Goal: Information Seeking & Learning: Learn about a topic

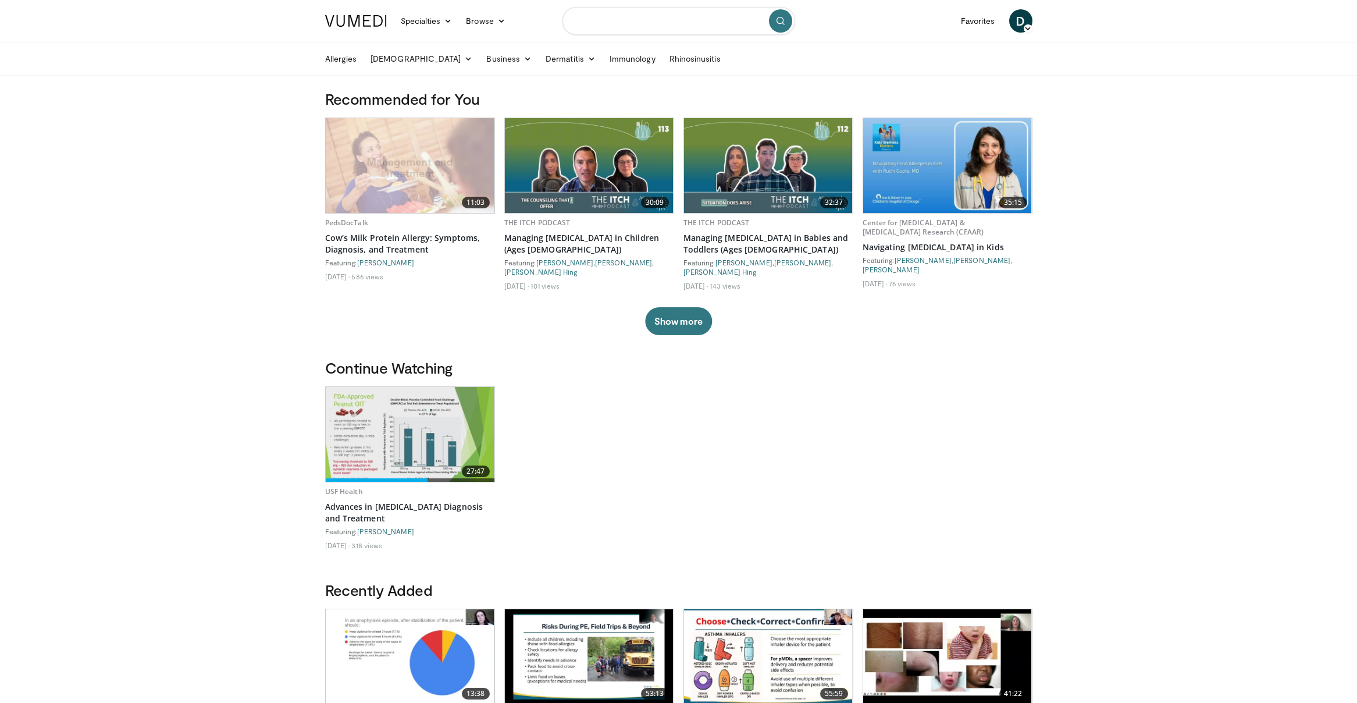
click at [582, 19] on input "Search topics, interventions" at bounding box center [678, 21] width 233 height 28
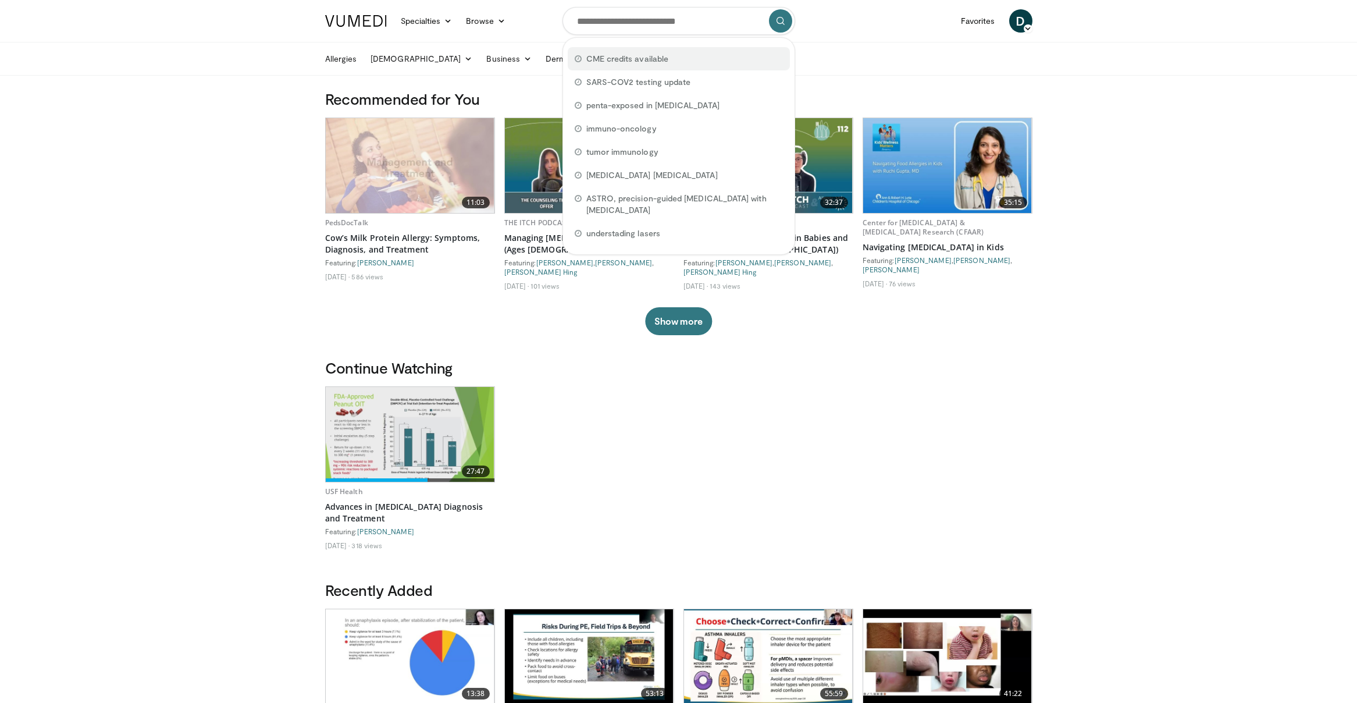
click at [607, 59] on span "CME credits available" at bounding box center [627, 59] width 82 height 12
type input "**********"
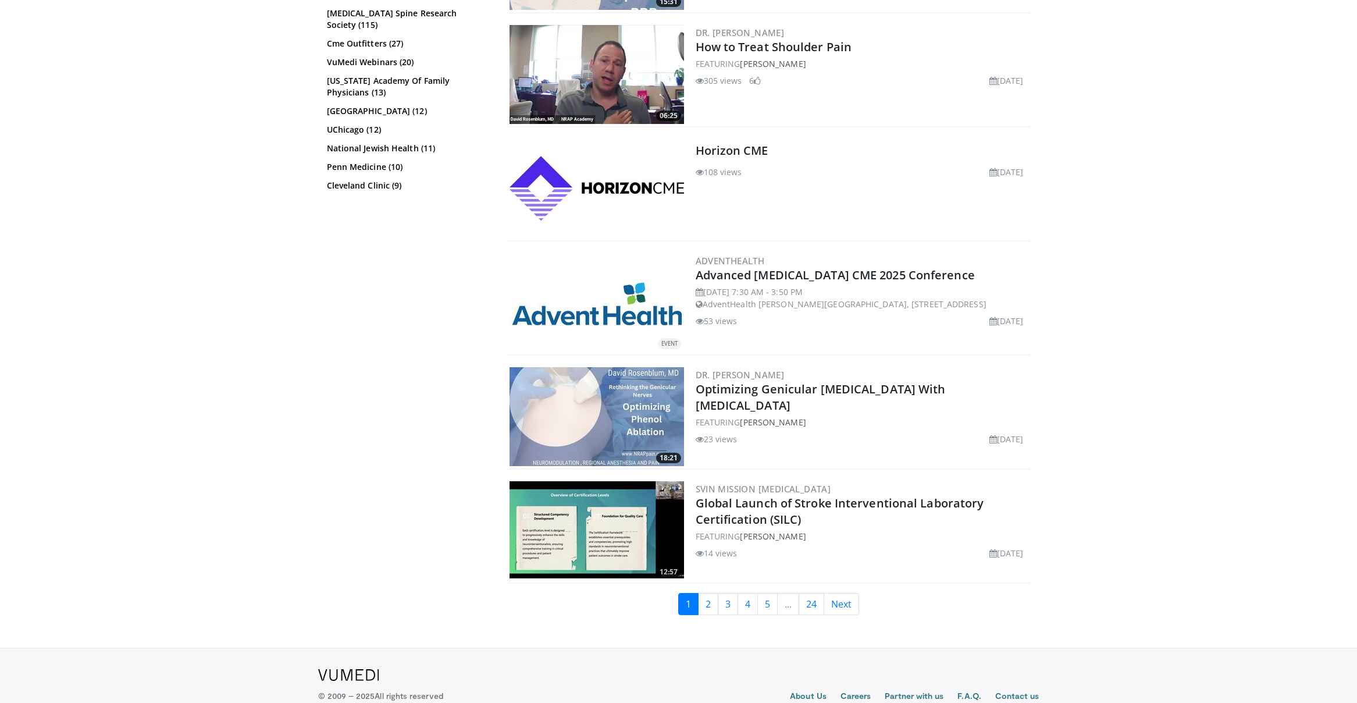
scroll to position [2387, 0]
click at [711, 273] on link "Advanced Heart Failure CME 2025 Conference" at bounding box center [835, 274] width 279 height 16
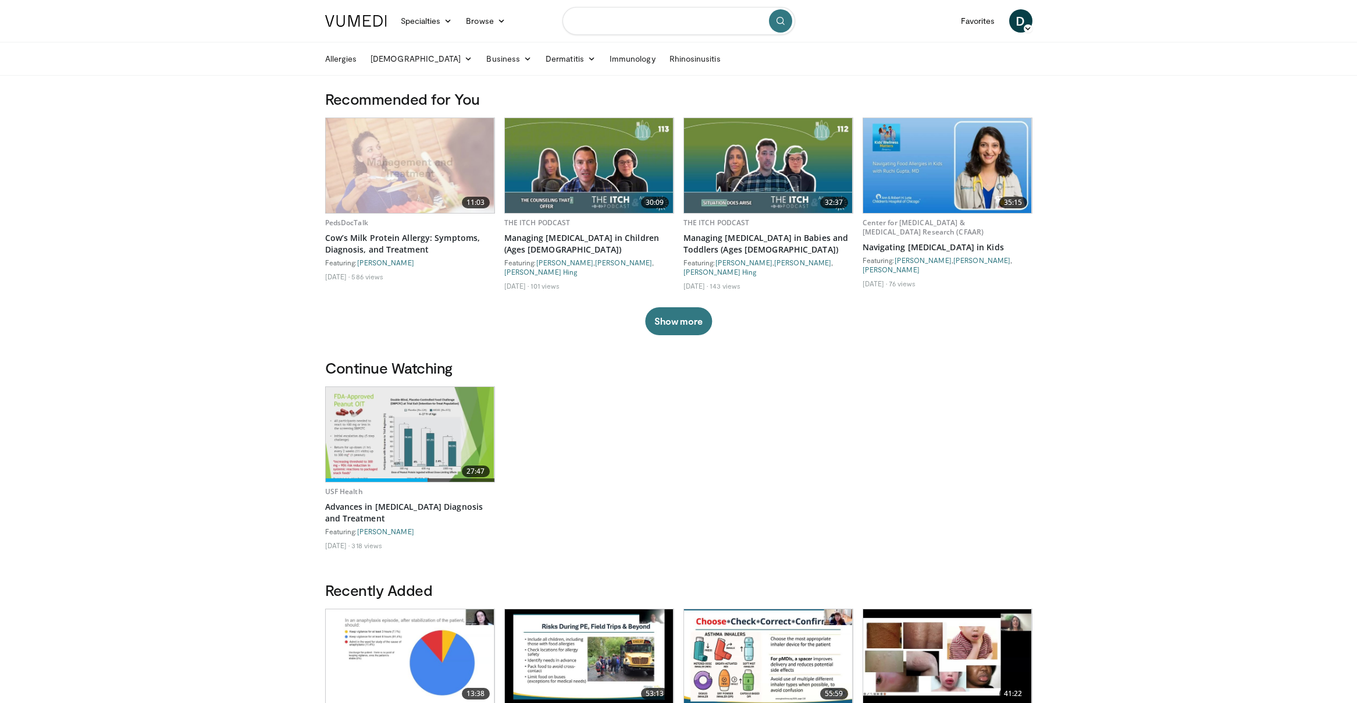
click at [581, 20] on input "Search topics, interventions" at bounding box center [678, 21] width 233 height 28
type input "**********"
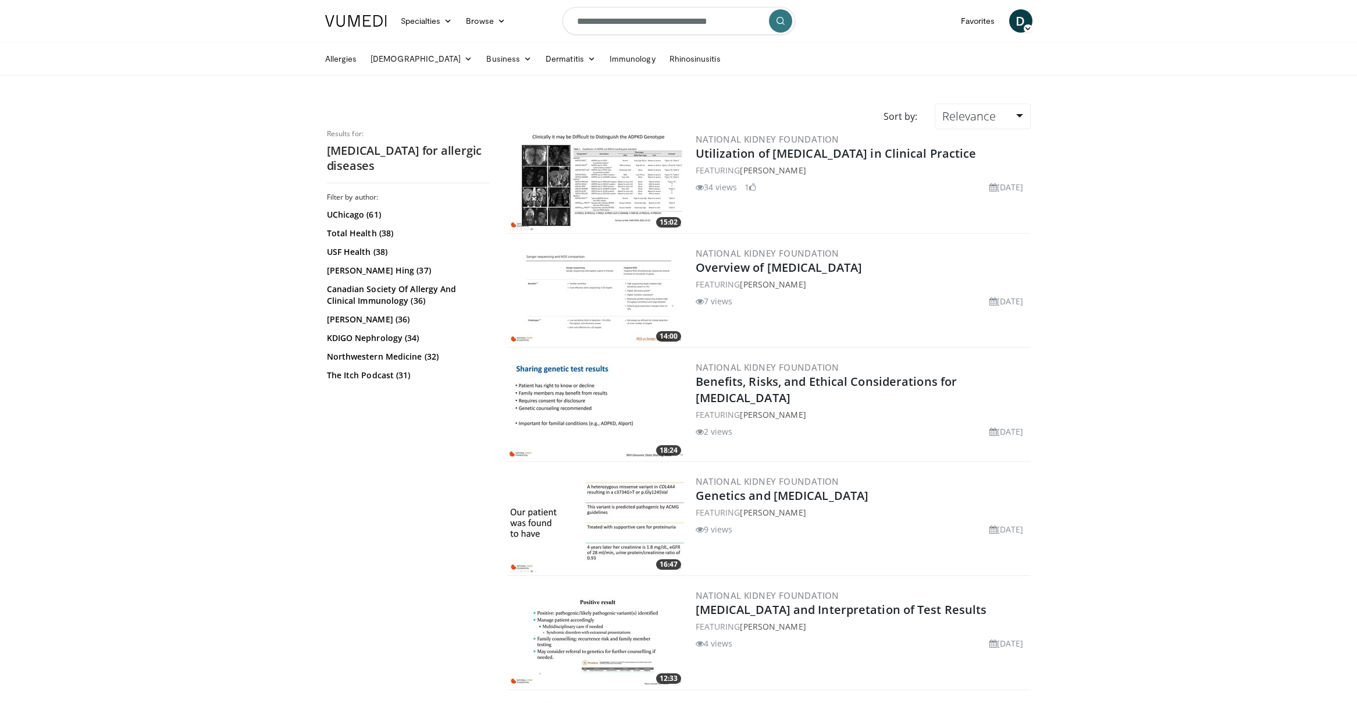
click at [777, 19] on icon "submit" at bounding box center [780, 20] width 9 height 9
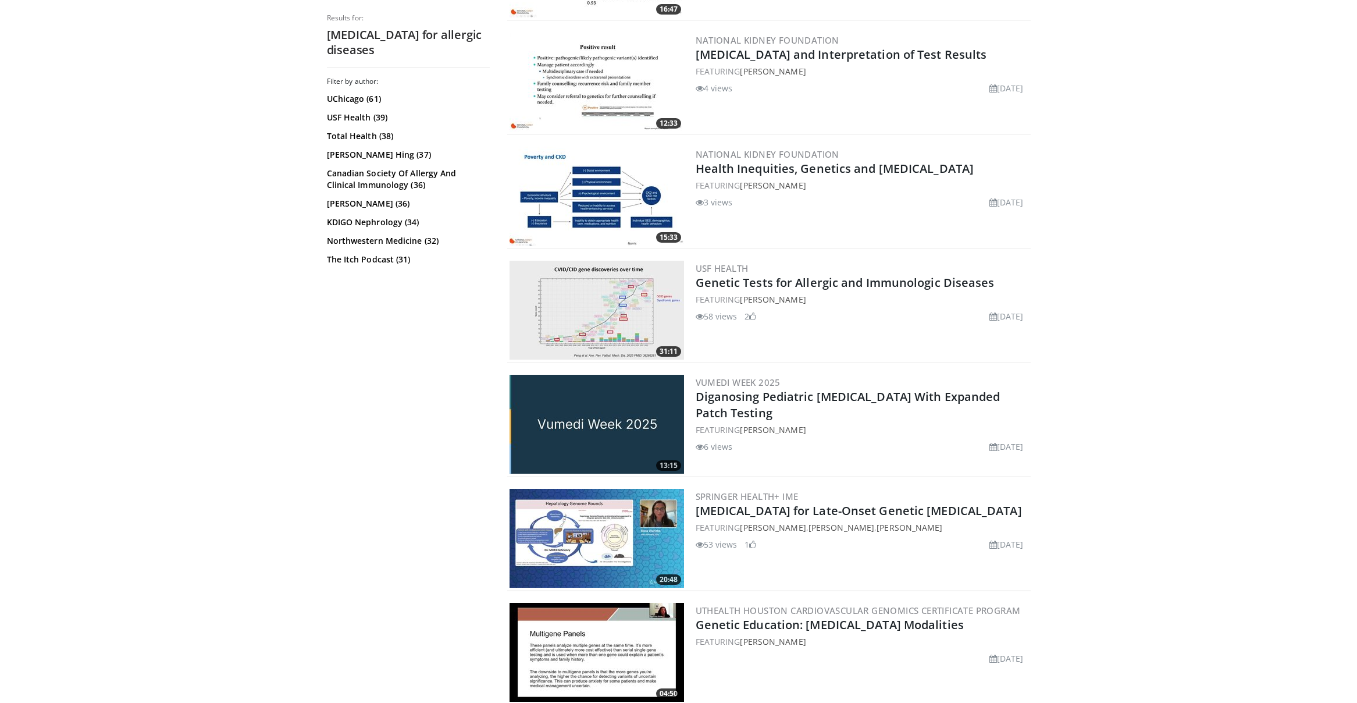
scroll to position [626, 0]
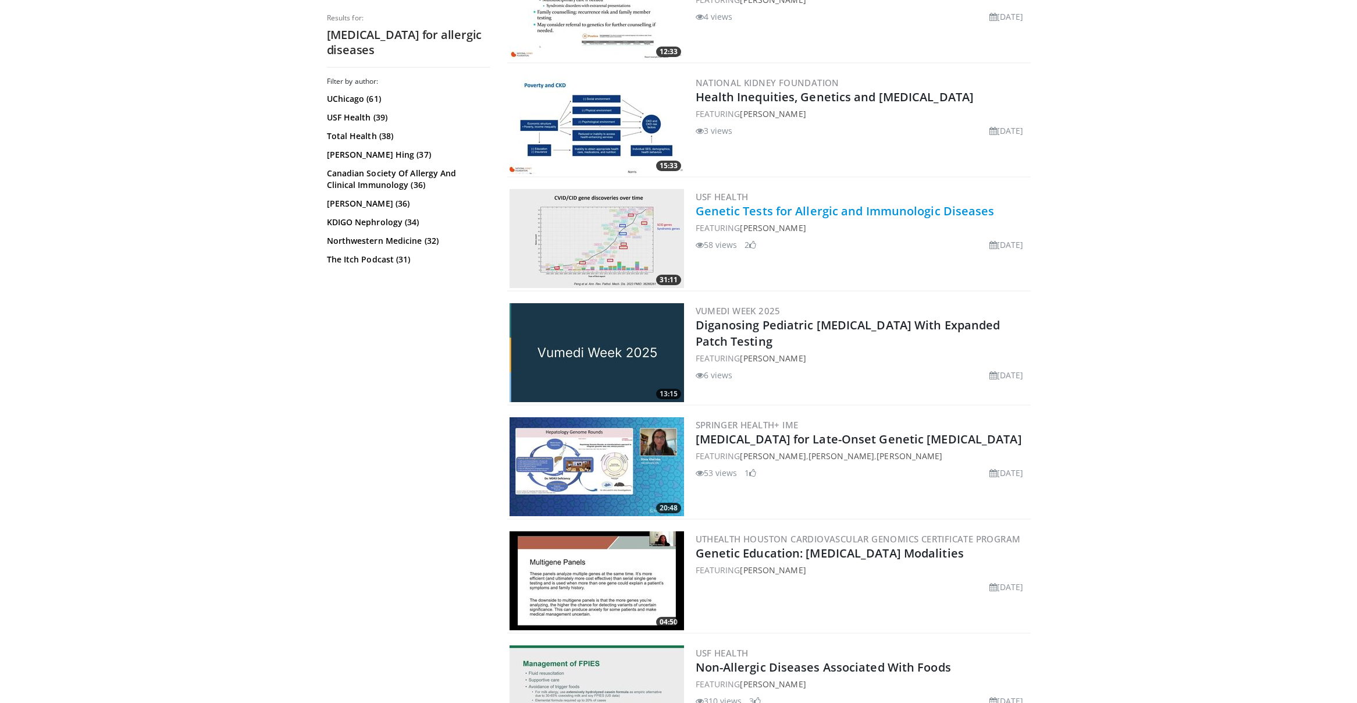
click at [733, 213] on link "Genetic Tests for Allergic and Immunologic Diseases" at bounding box center [845, 211] width 299 height 16
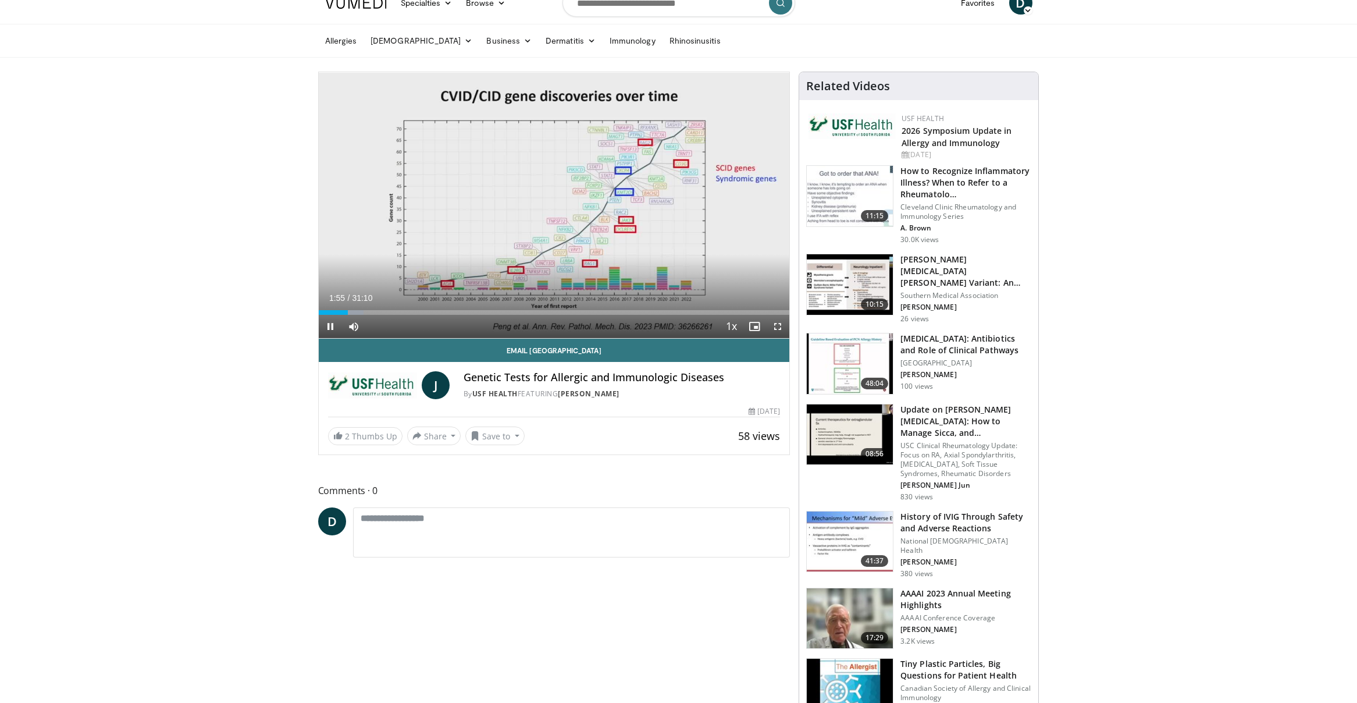
scroll to position [19, 0]
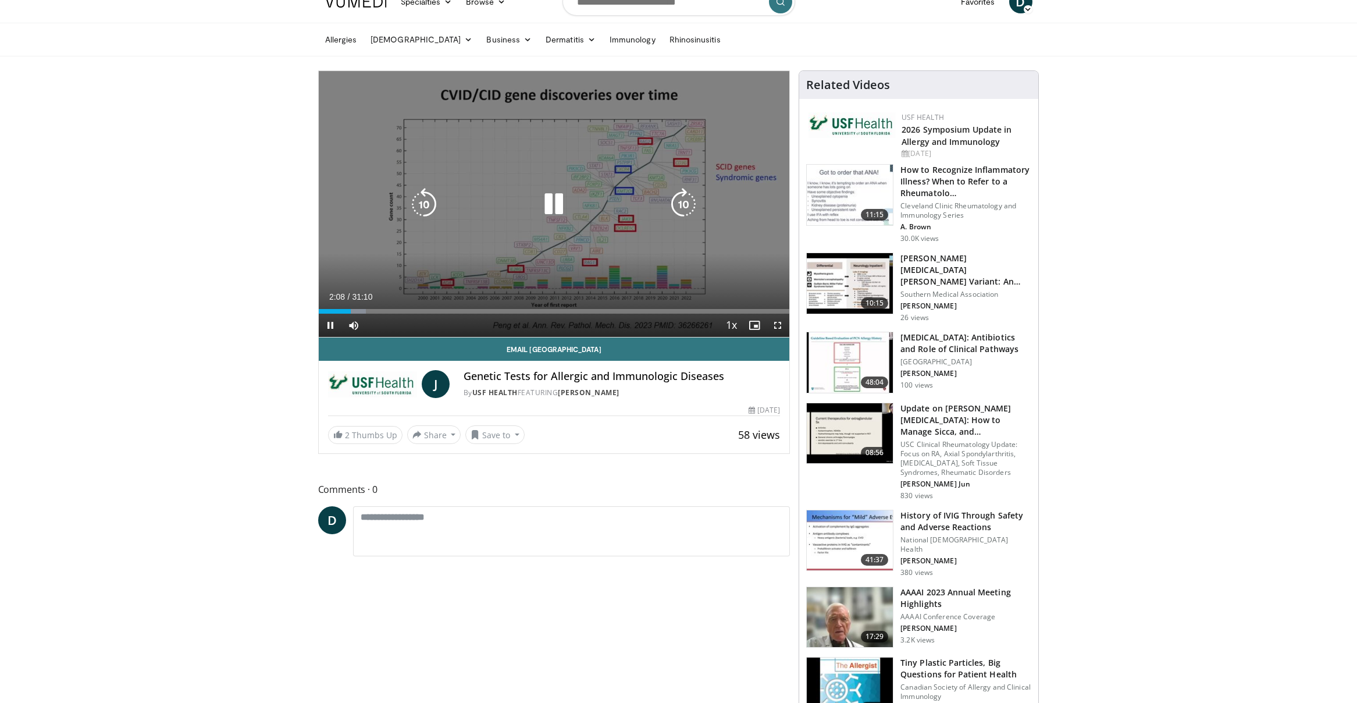
click at [551, 208] on icon "Video Player" at bounding box center [553, 204] width 33 height 33
